Goal: Information Seeking & Learning: Learn about a topic

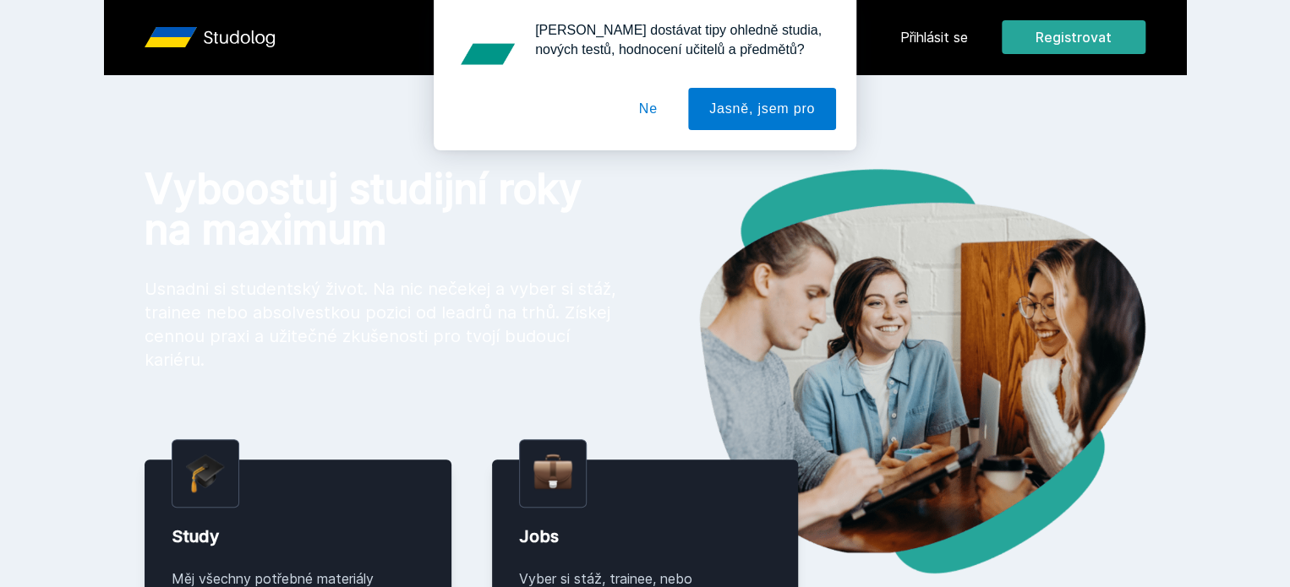
click at [1018, 30] on div "[PERSON_NAME] dostávat tipy ohledně studia, nových testů, hodnocení učitelů a p…" at bounding box center [645, 75] width 1290 height 150
click at [660, 109] on button "Ne" at bounding box center [648, 109] width 61 height 42
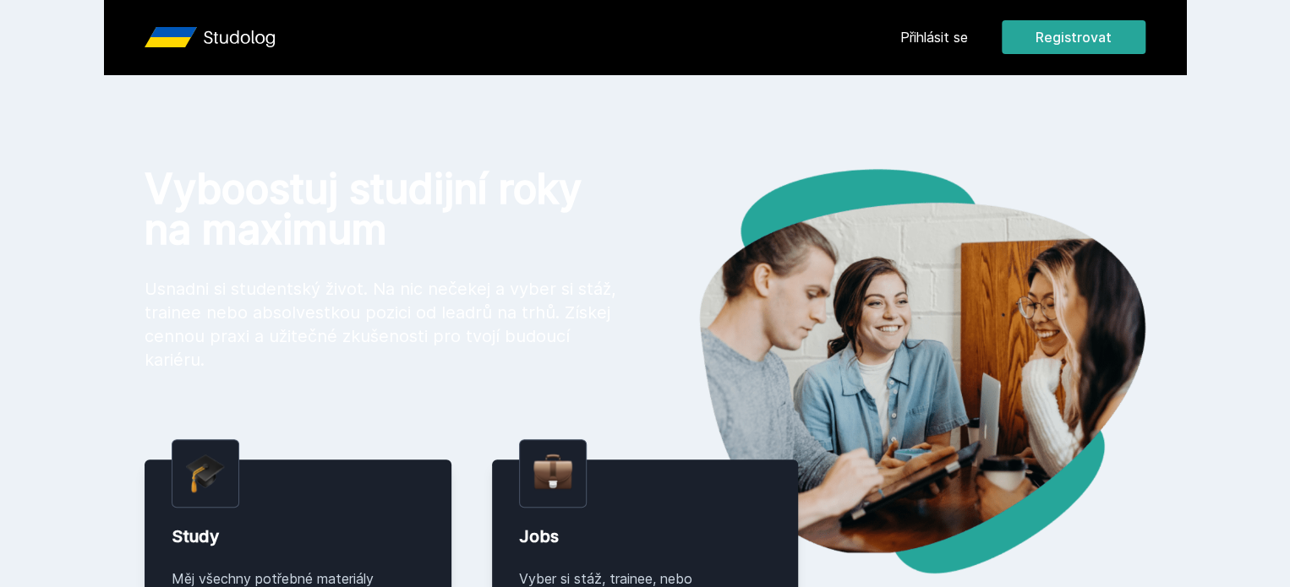
click at [968, 29] on link "Přihlásit se" at bounding box center [934, 37] width 68 height 20
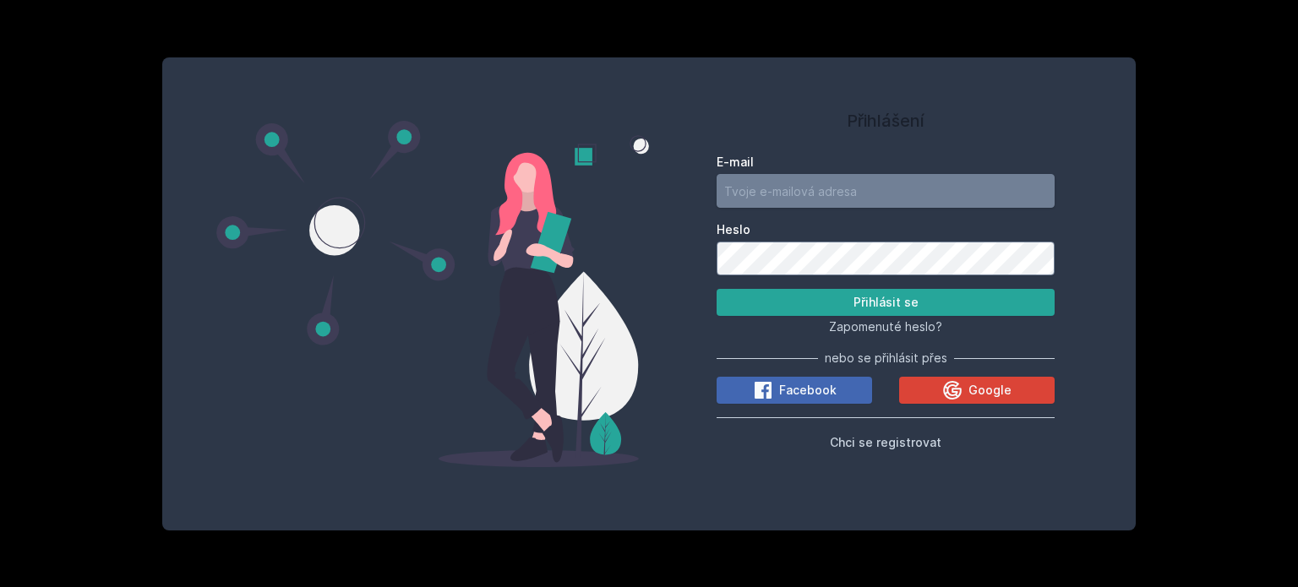
click at [849, 205] on input "E-mail" at bounding box center [886, 191] width 338 height 34
type input "[EMAIL_ADDRESS][DOMAIN_NAME]"
click at [717, 289] on button "Přihlásit se" at bounding box center [886, 302] width 338 height 27
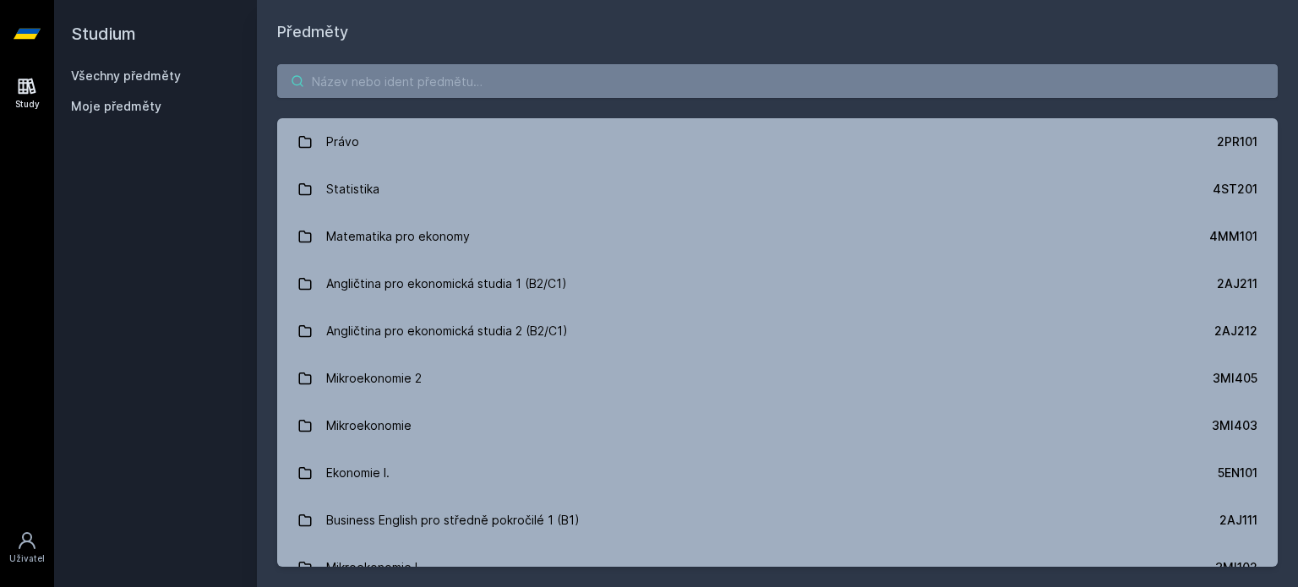
click at [860, 84] on input "search" at bounding box center [777, 81] width 1001 height 34
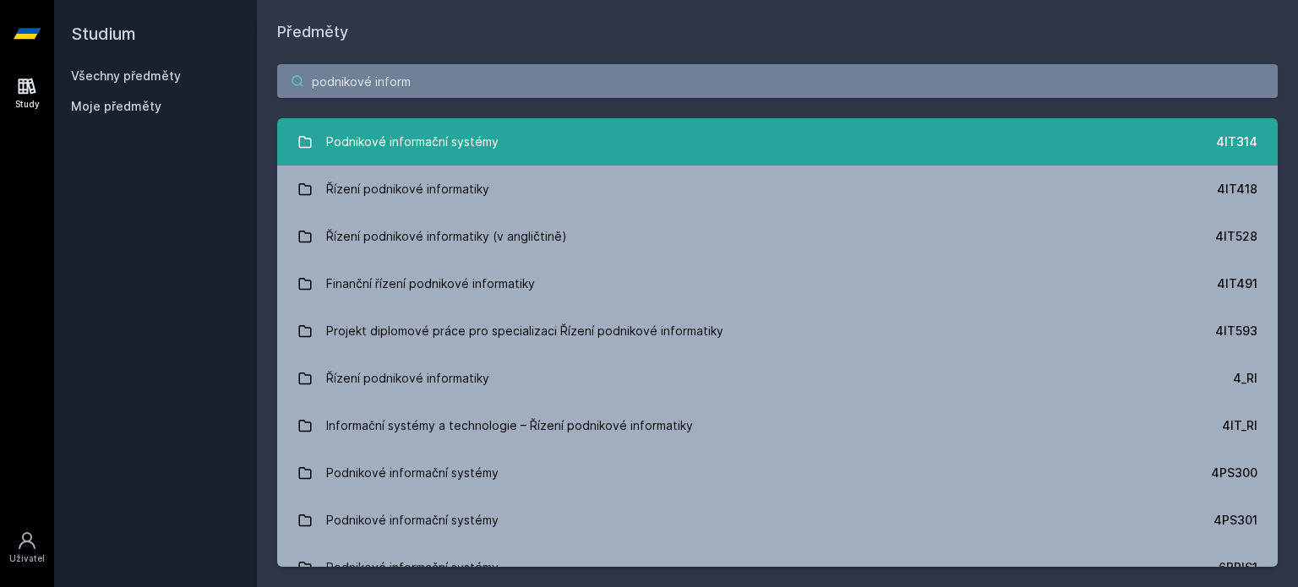
type input "podnikové inform"
click at [636, 143] on link "Podnikové informační systémy 4IT314" at bounding box center [777, 141] width 1001 height 47
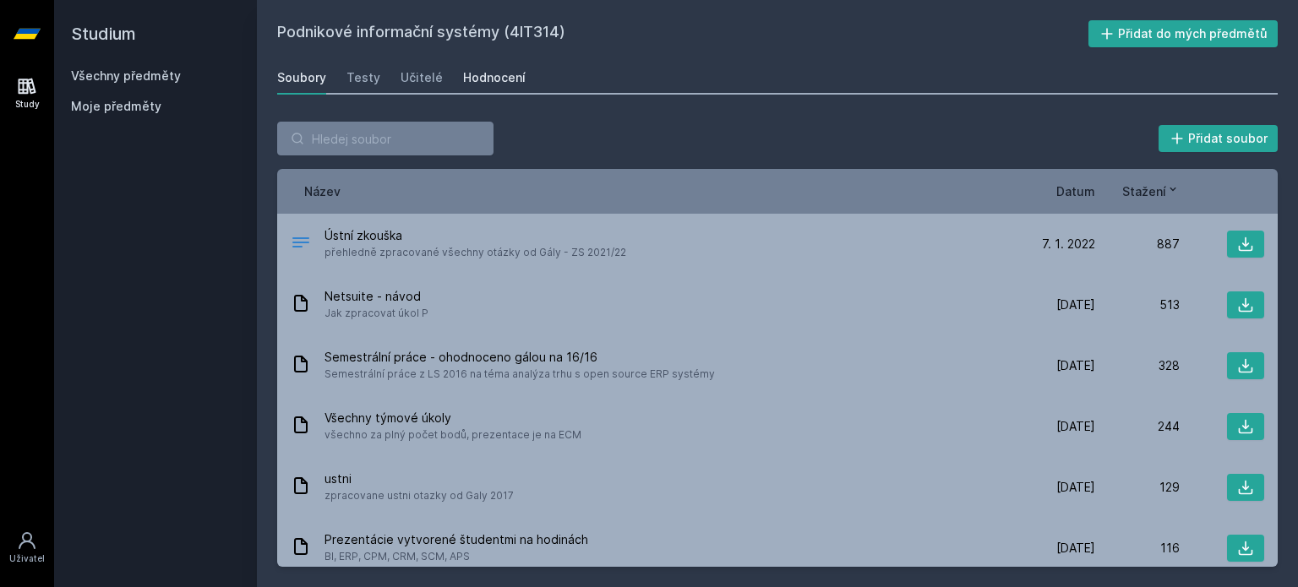
click at [466, 84] on div "Hodnocení" at bounding box center [494, 77] width 63 height 17
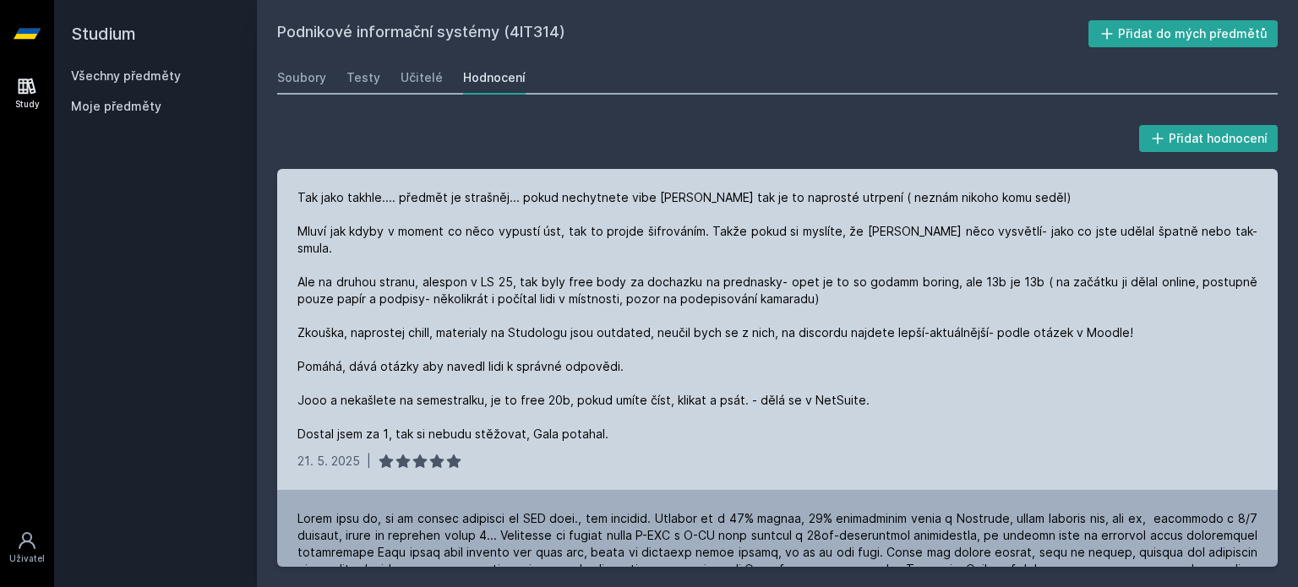
click at [667, 352] on div "Tak jako takhle.... předmět je strašněj... pokud nechytnete vibe [PERSON_NAME] …" at bounding box center [777, 316] width 960 height 254
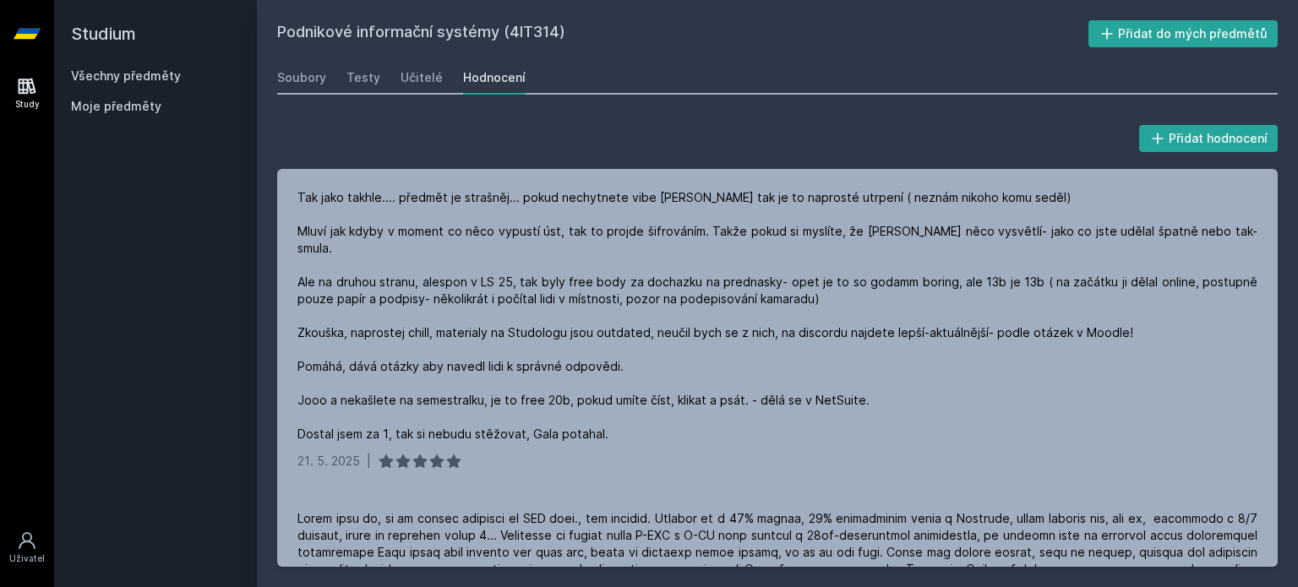
click at [108, 87] on div "Všechny předměty Moje předměty" at bounding box center [155, 95] width 169 height 54
click at [120, 74] on link "Všechny předměty" at bounding box center [126, 75] width 110 height 14
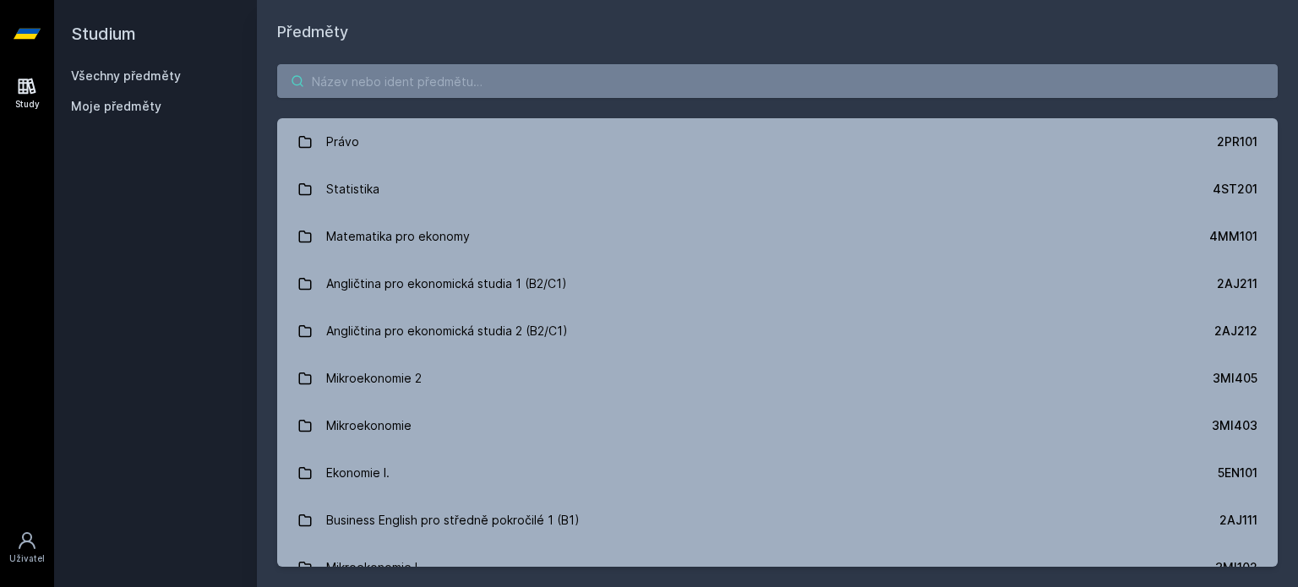
click at [368, 74] on input "search" at bounding box center [777, 81] width 1001 height 34
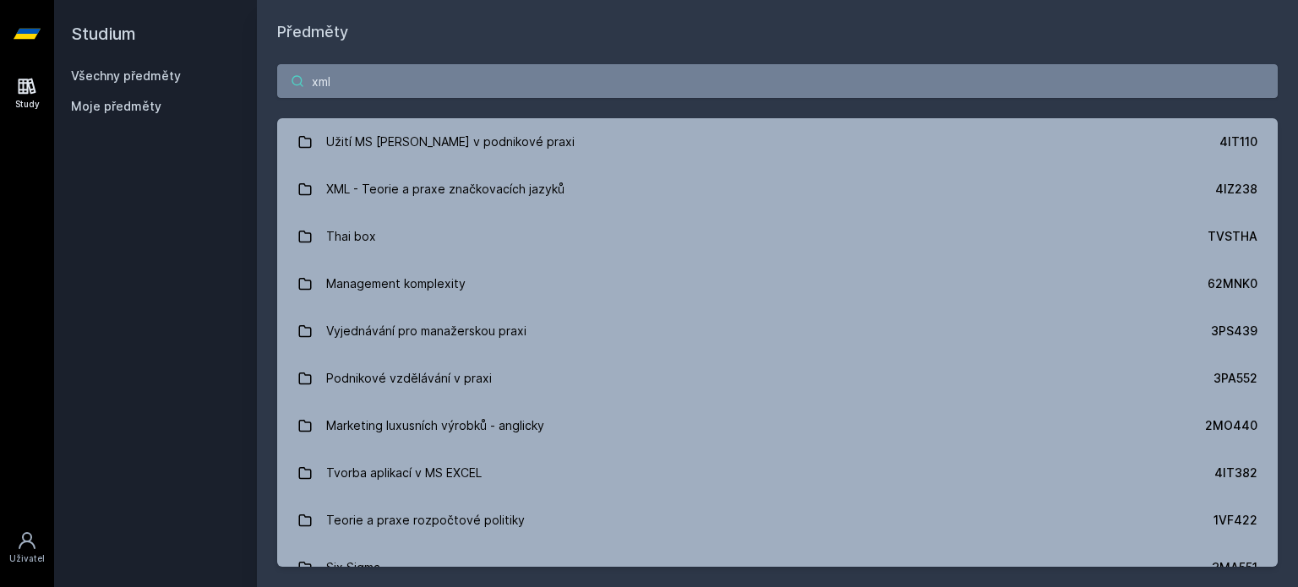
type input "xml"
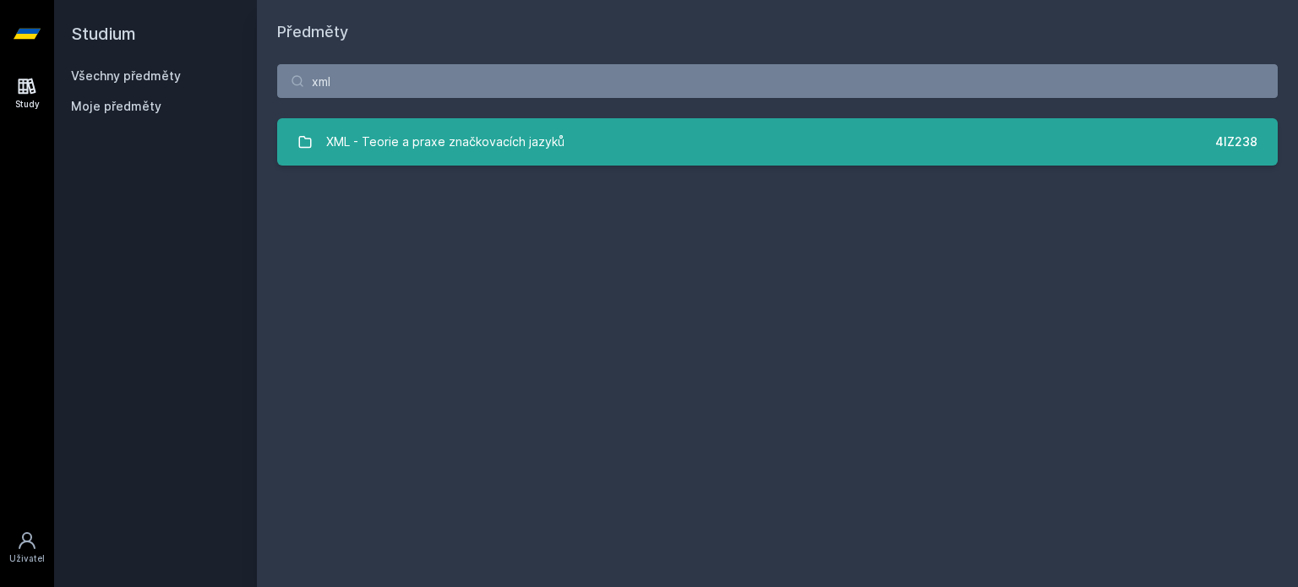
click at [406, 127] on div "XML - Teorie a praxe značkovacích jazyků" at bounding box center [445, 142] width 238 height 34
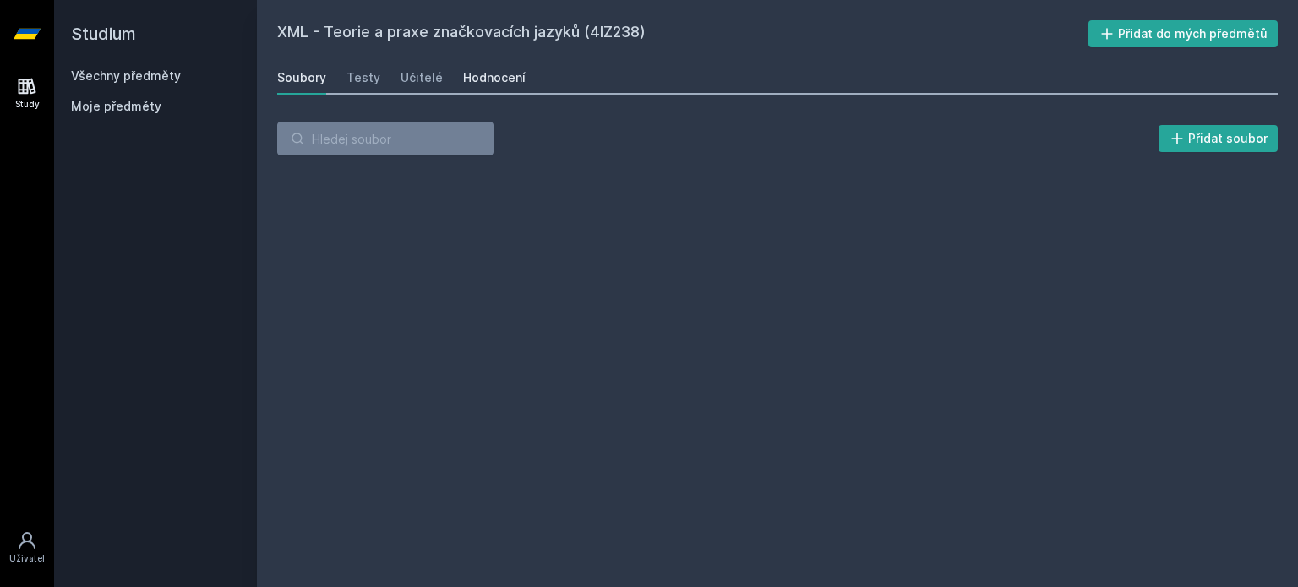
click at [504, 80] on div "Hodnocení" at bounding box center [494, 77] width 63 height 17
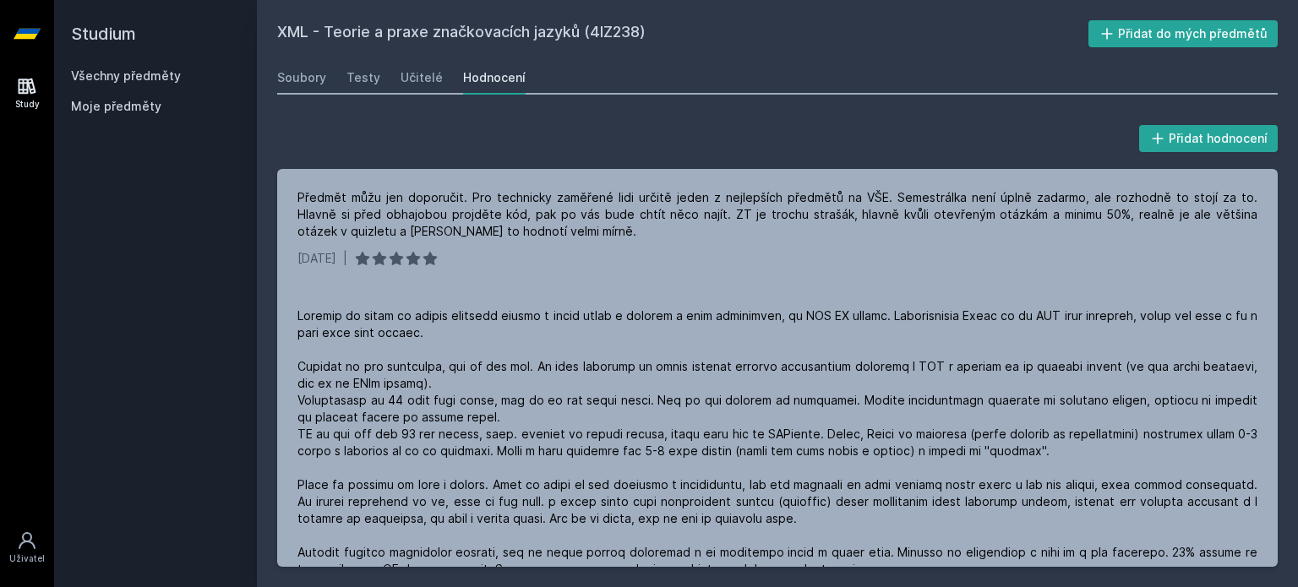
click at [20, 80] on icon at bounding box center [27, 86] width 20 height 20
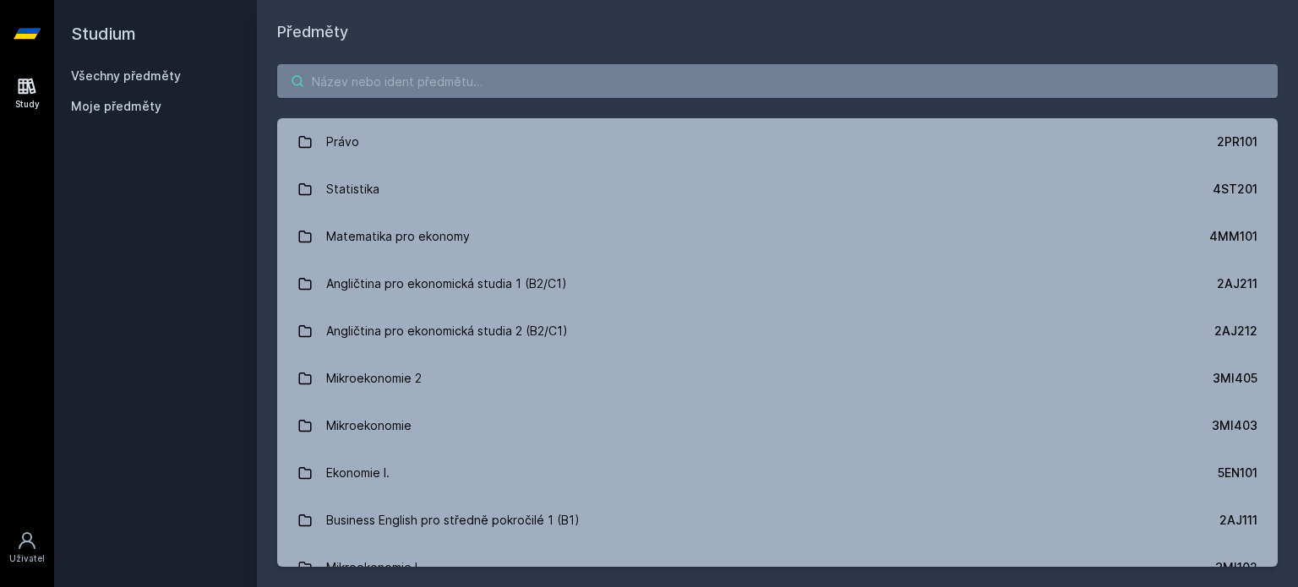
click at [397, 76] on input "search" at bounding box center [777, 81] width 1001 height 34
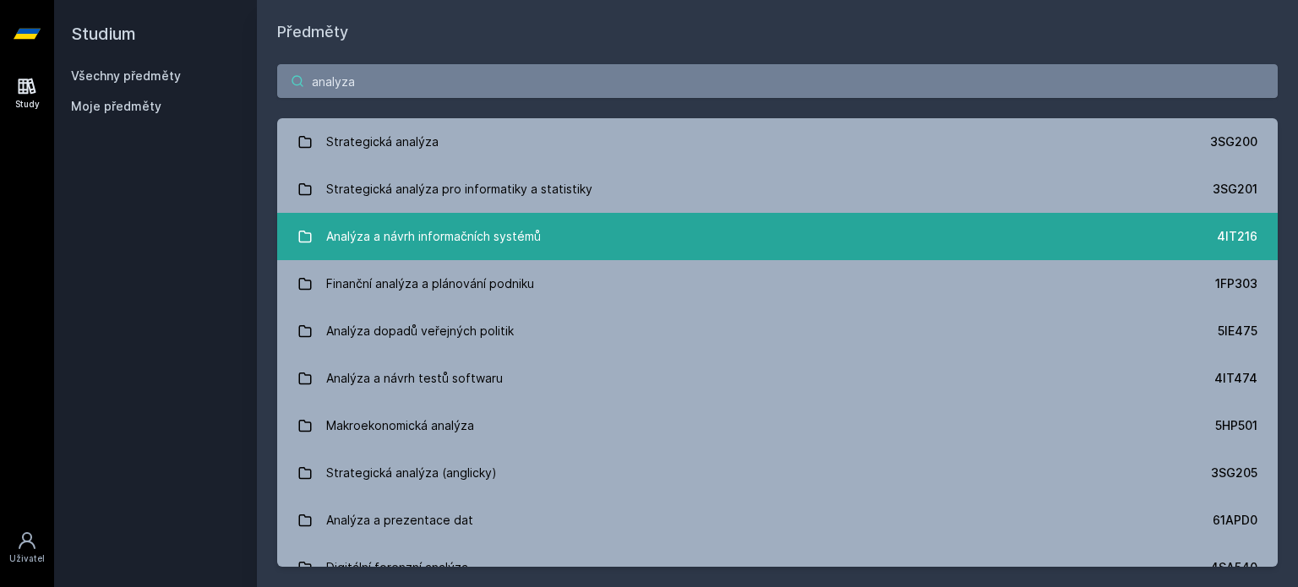
type input "analyza"
click at [396, 243] on div "Analýza a návrh informačních systémů" at bounding box center [433, 237] width 215 height 34
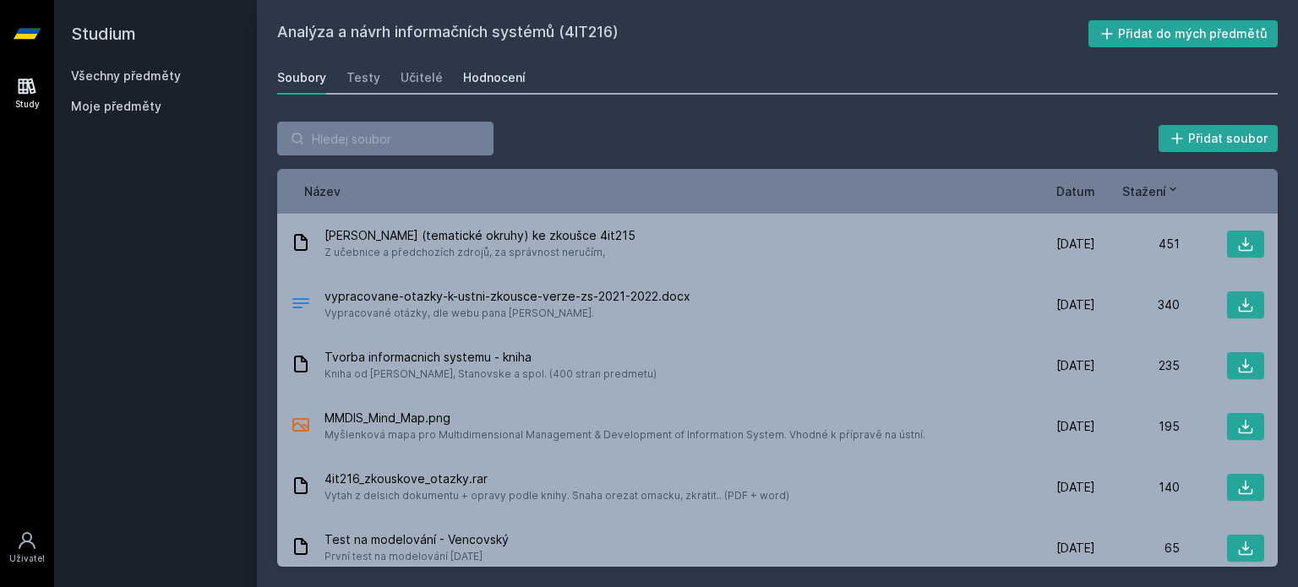
click at [498, 77] on div "Hodnocení" at bounding box center [494, 77] width 63 height 17
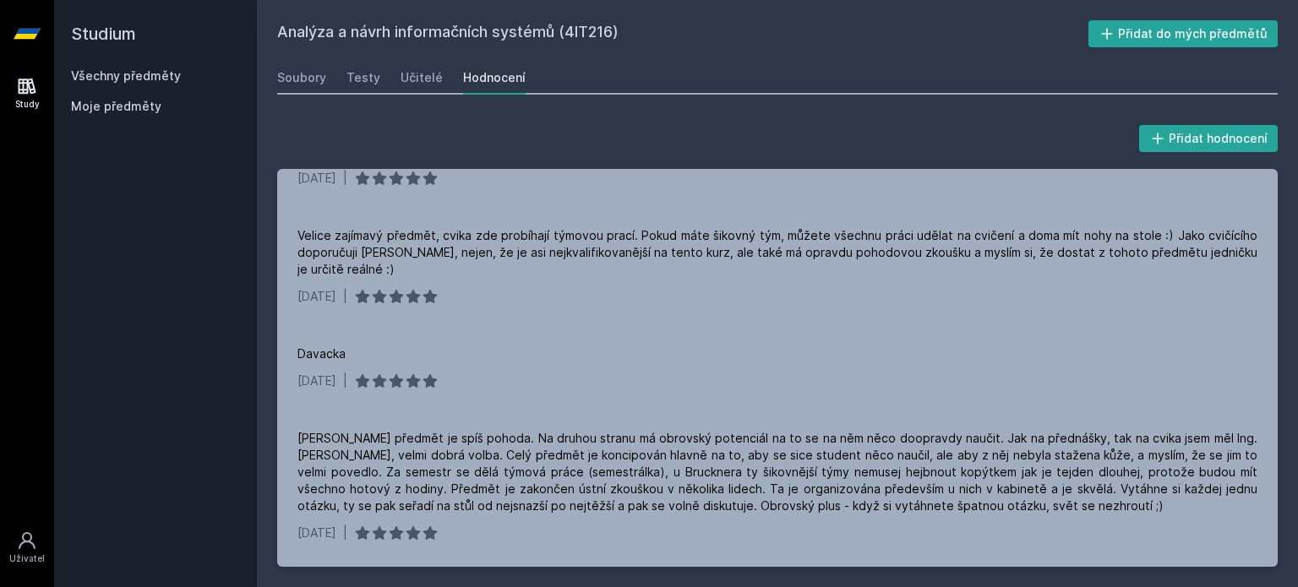
scroll to position [605, 0]
click at [95, 32] on h2 "Studium" at bounding box center [155, 34] width 169 height 68
click at [28, 89] on icon at bounding box center [27, 86] width 20 height 20
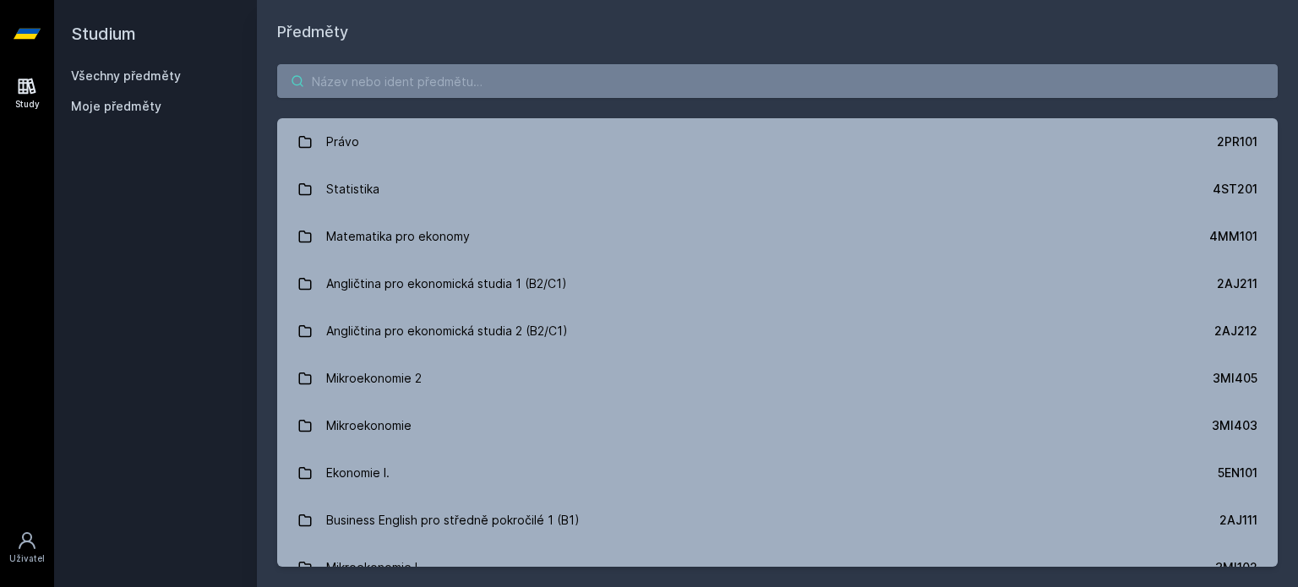
click at [435, 77] on input "search" at bounding box center [777, 81] width 1001 height 34
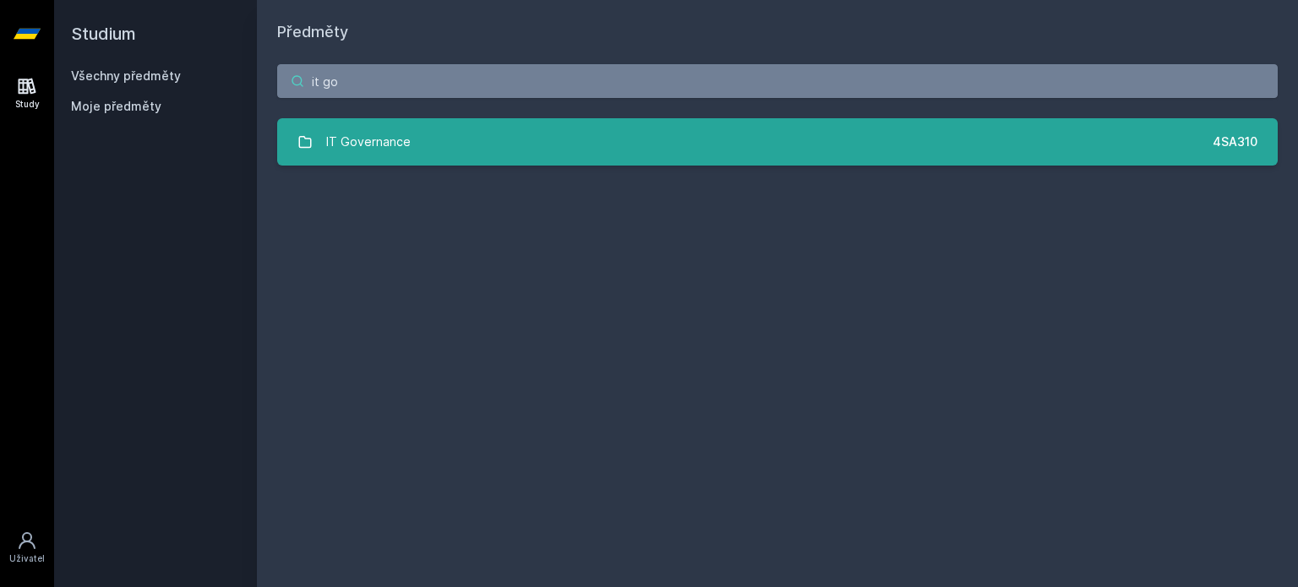
type input "it go"
click at [419, 126] on link "IT Governance 4SA310" at bounding box center [777, 141] width 1001 height 47
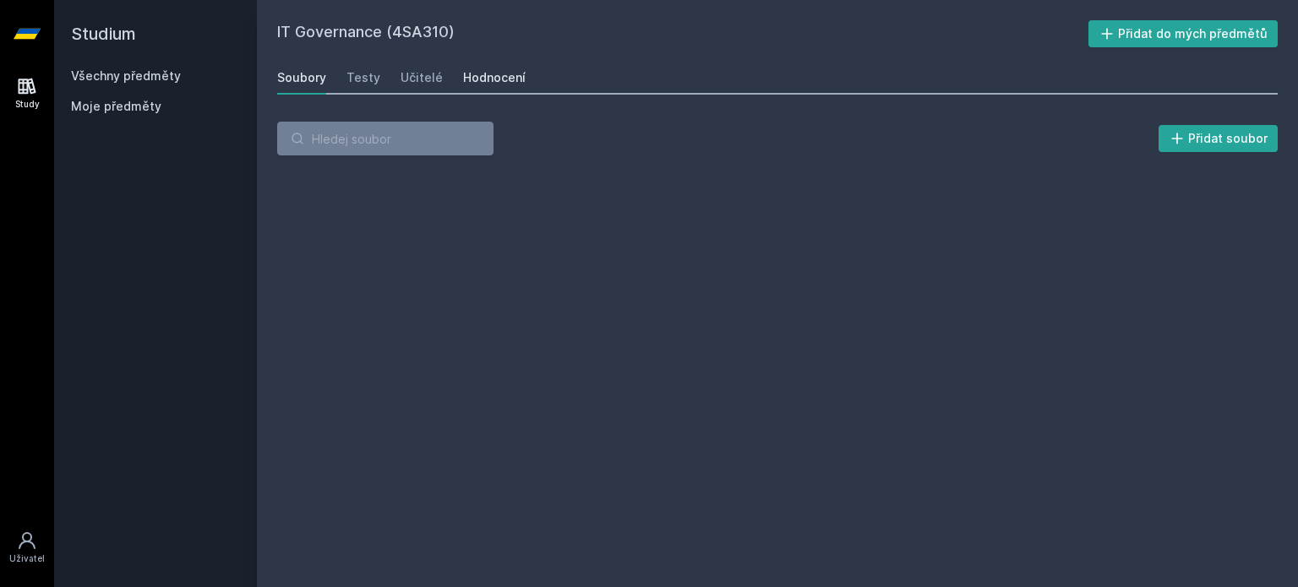
click at [489, 70] on div "Hodnocení" at bounding box center [494, 77] width 63 height 17
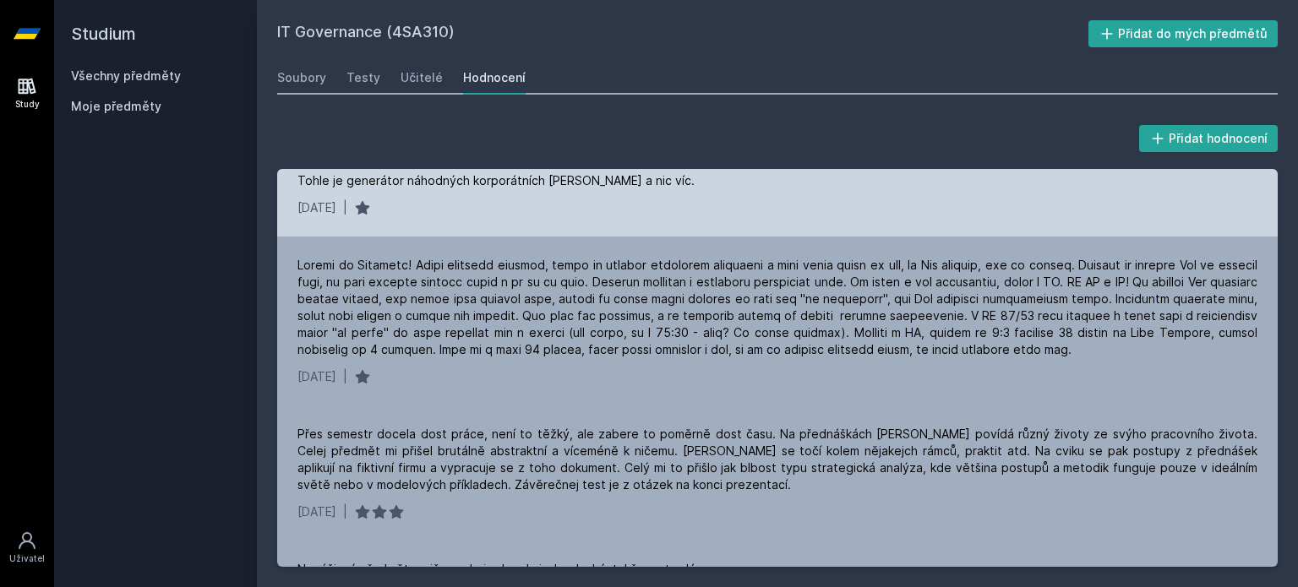
scroll to position [779, 0]
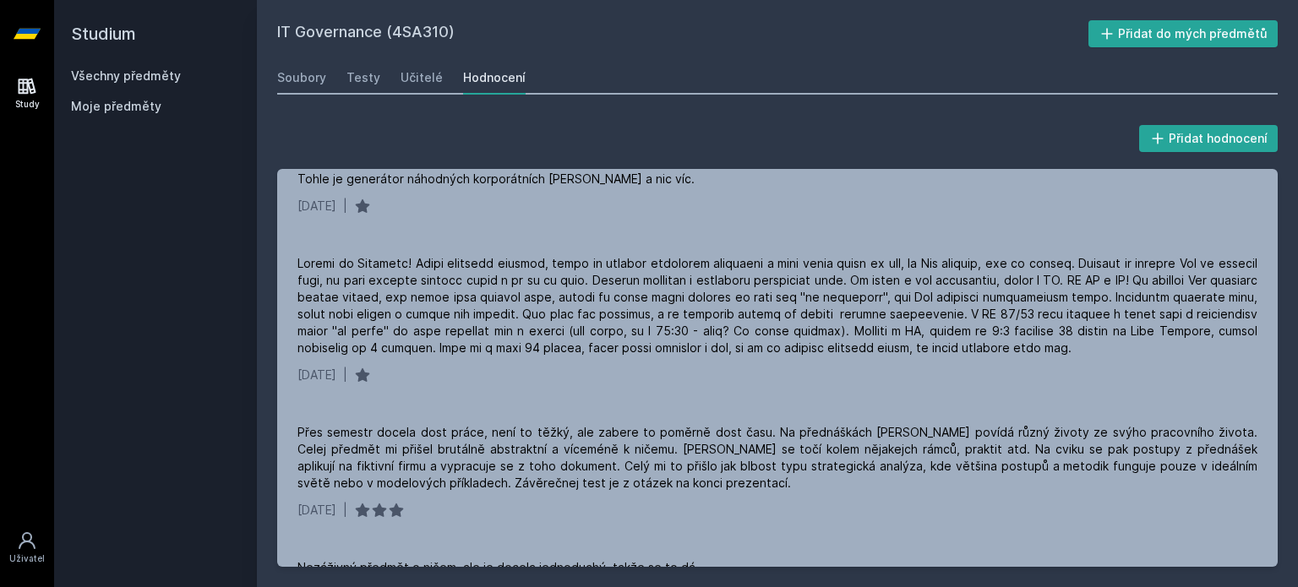
drag, startPoint x: 117, startPoint y: 303, endPoint x: 145, endPoint y: -102, distance: 406.6
click at [145, 0] on html "Study Uživatel Studium Všechny předměty Moje předměty IT Governance (4SA310) Př…" at bounding box center [649, 293] width 1298 height 587
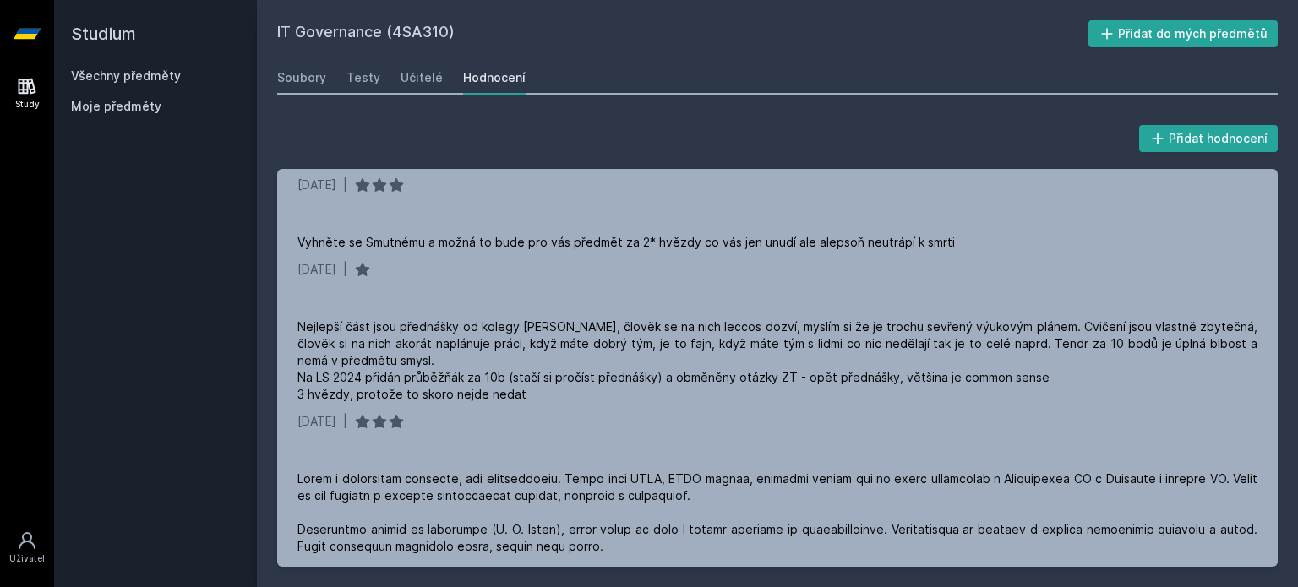
scroll to position [228, 0]
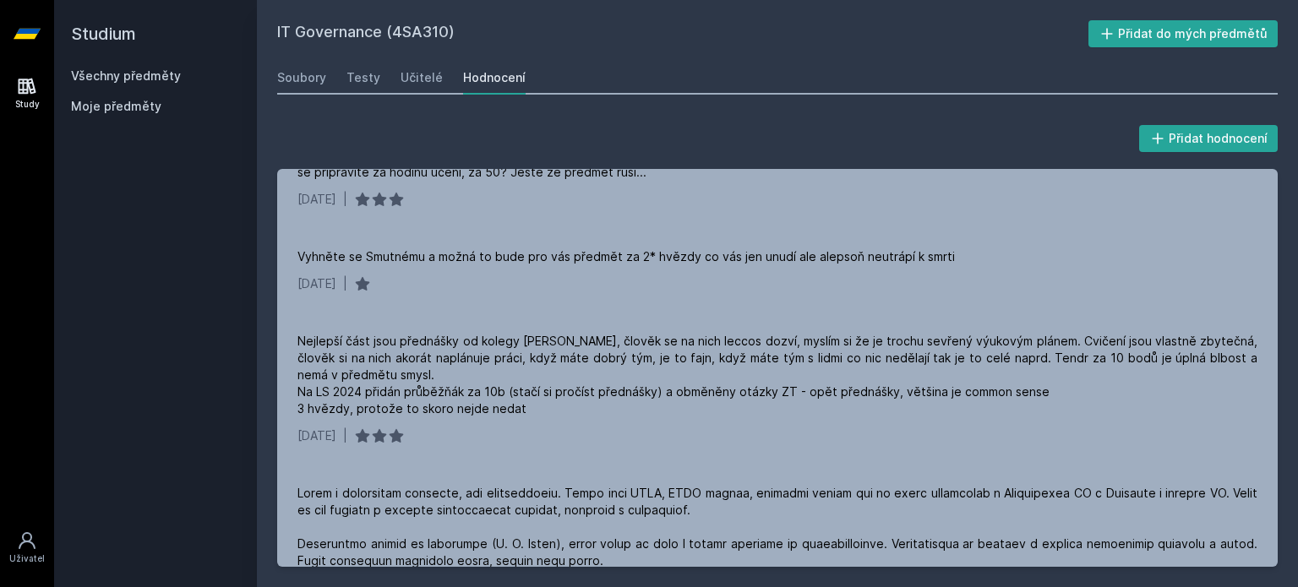
click at [14, 81] on link "Study" at bounding box center [26, 94] width 47 height 52
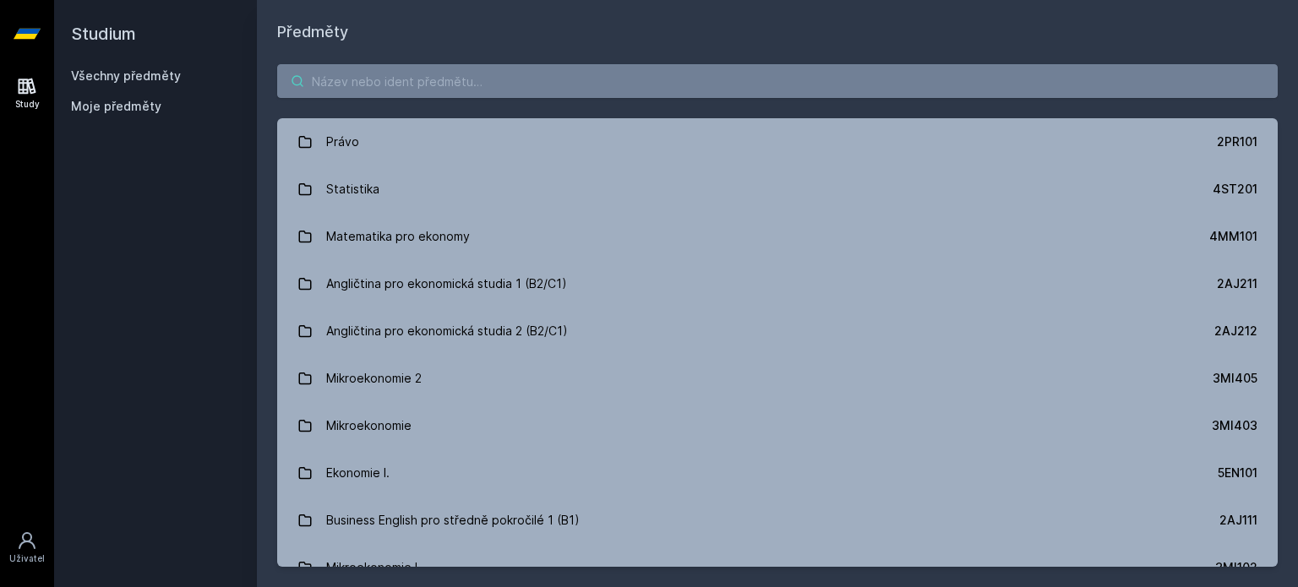
click at [383, 89] on input "search" at bounding box center [777, 81] width 1001 height 34
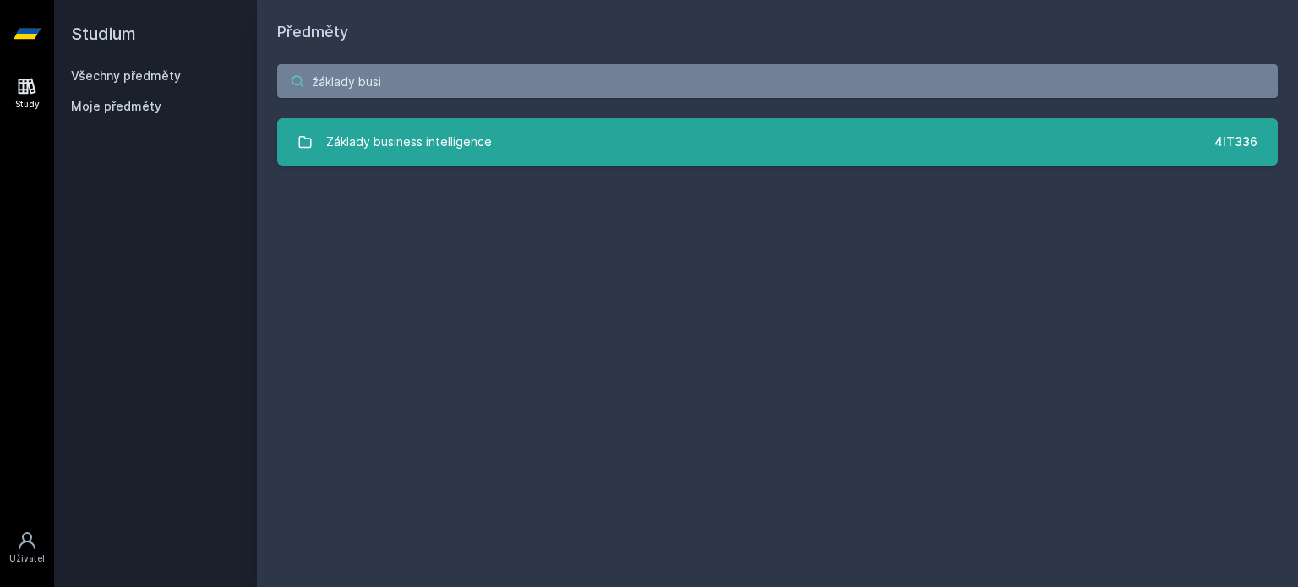
type input "žáklady busi"
click at [389, 123] on link "Základy business intelligence 4IT336" at bounding box center [777, 141] width 1001 height 47
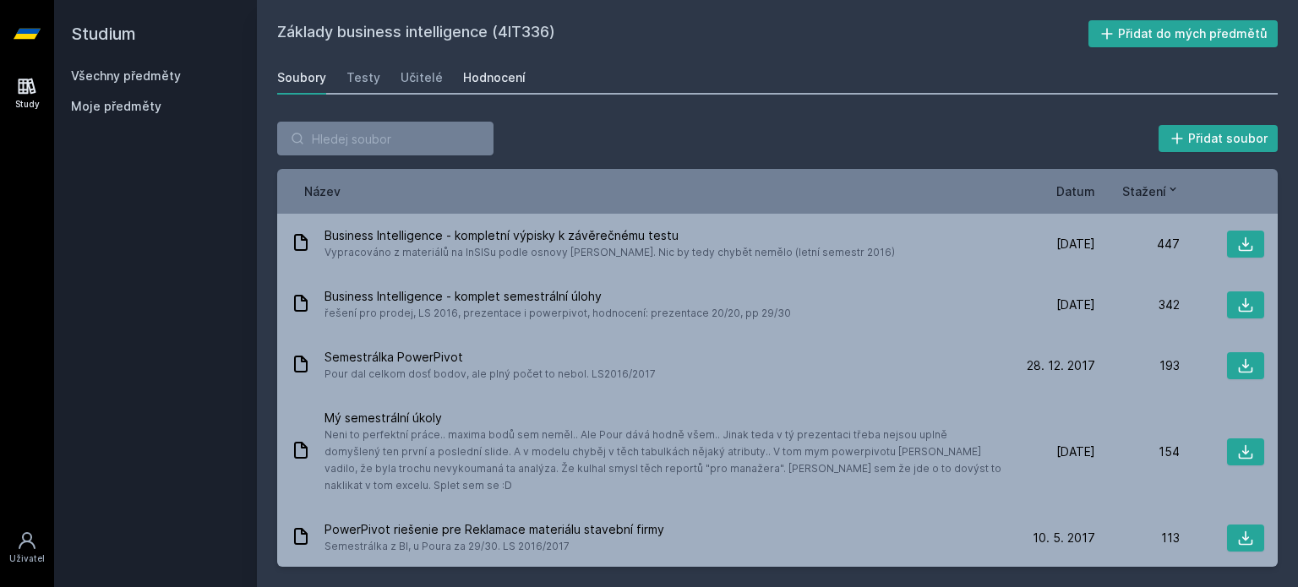
click at [494, 74] on div "Hodnocení" at bounding box center [494, 77] width 63 height 17
